Goal: Check status: Check status

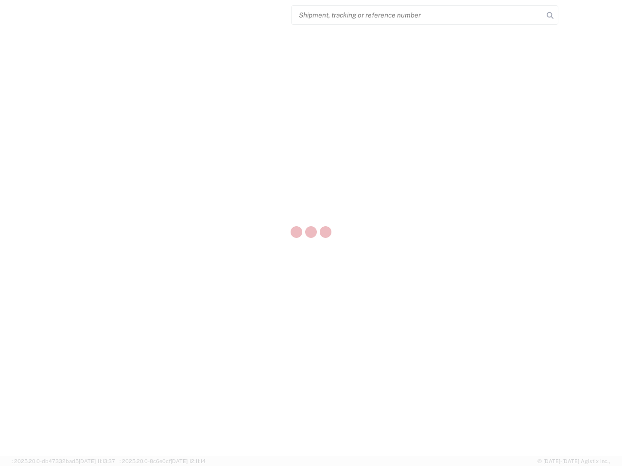
select select "US"
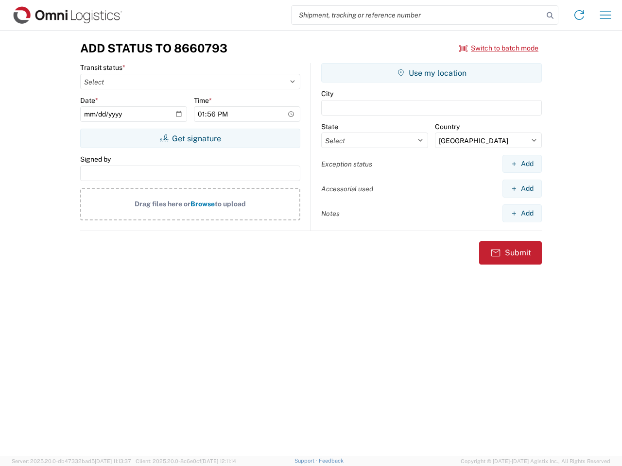
click at [417, 15] on input "search" at bounding box center [417, 15] width 252 height 18
click at [550, 16] on icon at bounding box center [550, 16] width 14 height 14
click at [579, 15] on icon at bounding box center [579, 15] width 16 height 16
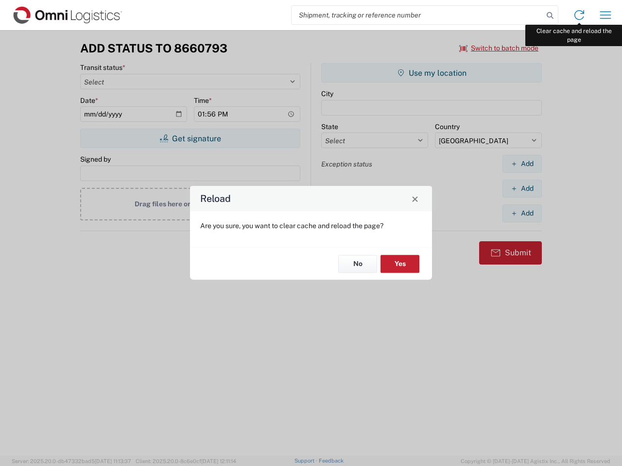
click at [605, 15] on div "Reload Are you sure, you want to clear cache and reload the page? No Yes" at bounding box center [311, 233] width 622 height 466
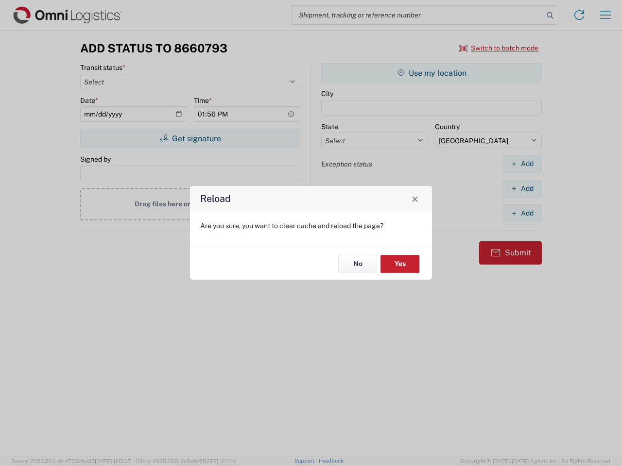
click at [499, 48] on div "Reload Are you sure, you want to clear cache and reload the page? No Yes" at bounding box center [311, 233] width 622 height 466
click at [190, 138] on div "Reload Are you sure, you want to clear cache and reload the page? No Yes" at bounding box center [311, 233] width 622 height 466
click at [431, 73] on div "Reload Are you sure, you want to clear cache and reload the page? No Yes" at bounding box center [311, 233] width 622 height 466
click at [522, 164] on div "Reload Are you sure, you want to clear cache and reload the page? No Yes" at bounding box center [311, 233] width 622 height 466
click at [522, 188] on div "Reload Are you sure, you want to clear cache and reload the page? No Yes" at bounding box center [311, 233] width 622 height 466
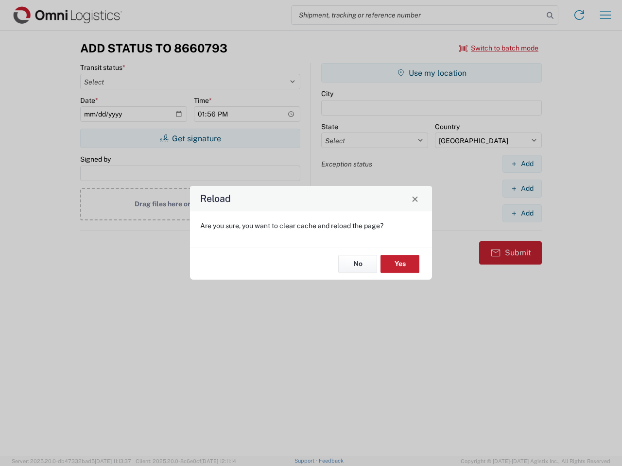
click at [522, 213] on div "Reload Are you sure, you want to clear cache and reload the page? No Yes" at bounding box center [311, 233] width 622 height 466
